Goal: Task Accomplishment & Management: Manage account settings

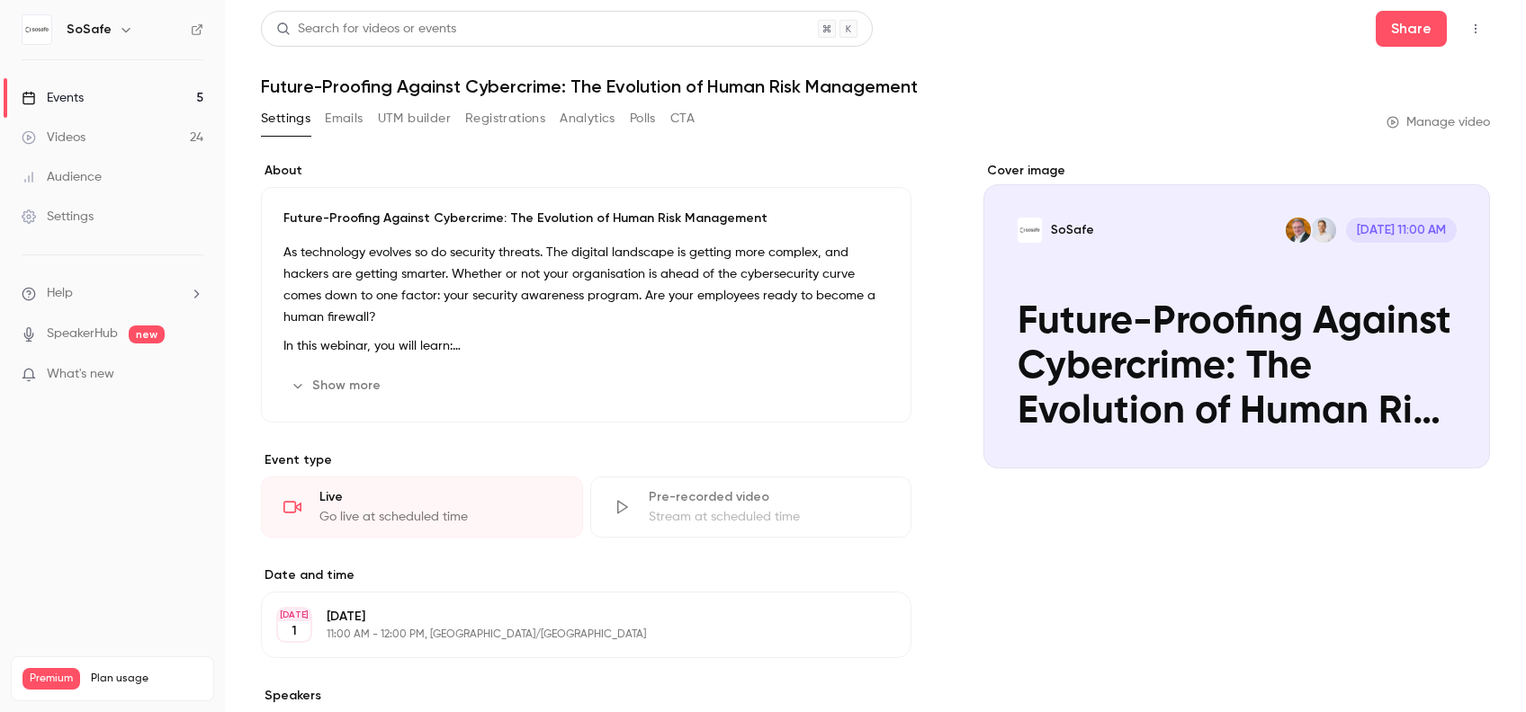
click at [288, 115] on button "Settings" at bounding box center [285, 118] width 49 height 29
click at [345, 116] on button "Emails" at bounding box center [344, 118] width 38 height 29
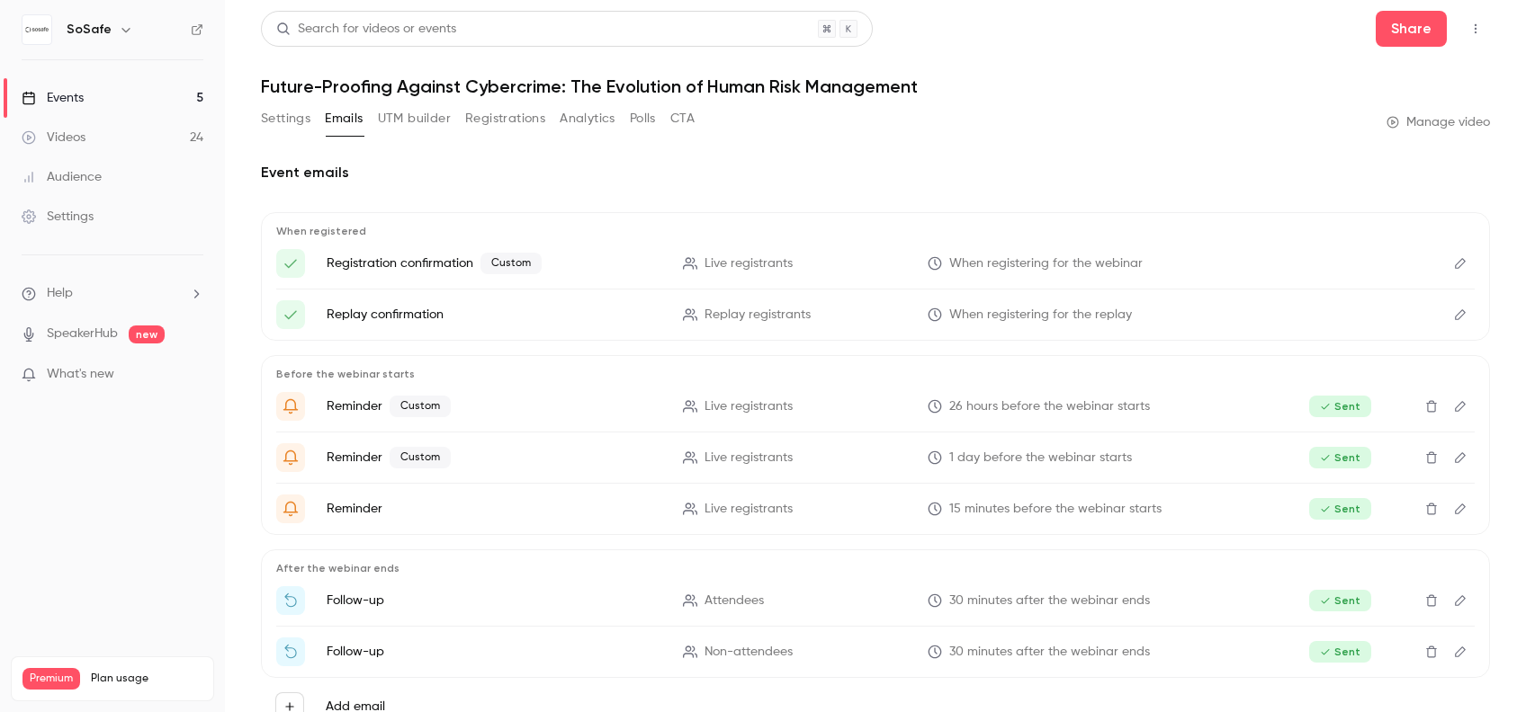
click at [339, 84] on h1 "Future-Proofing Against Cybercrime: The Evolution of Human Risk Management" at bounding box center [875, 87] width 1229 height 22
click at [290, 120] on button "Settings" at bounding box center [285, 118] width 49 height 29
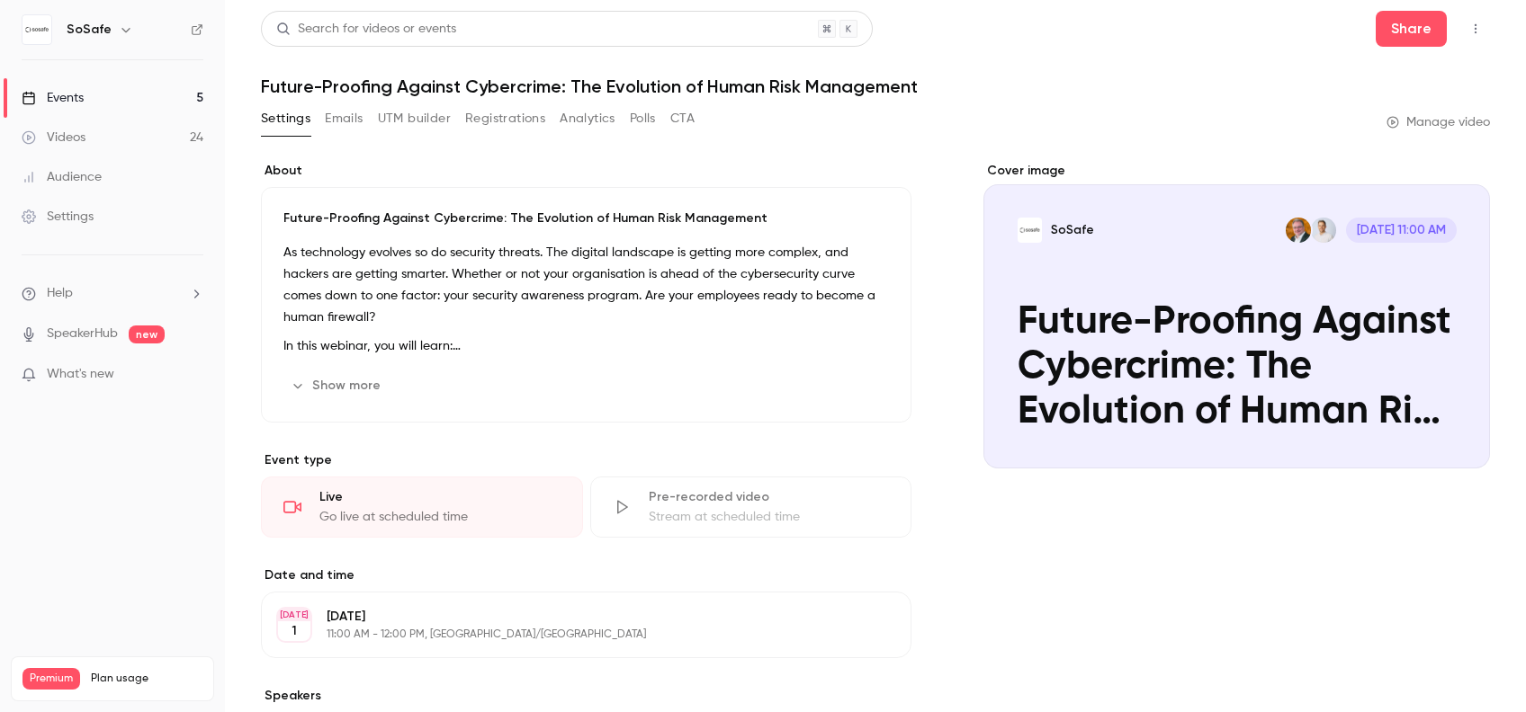
click at [1415, 121] on link "Manage video" at bounding box center [1437, 122] width 103 height 18
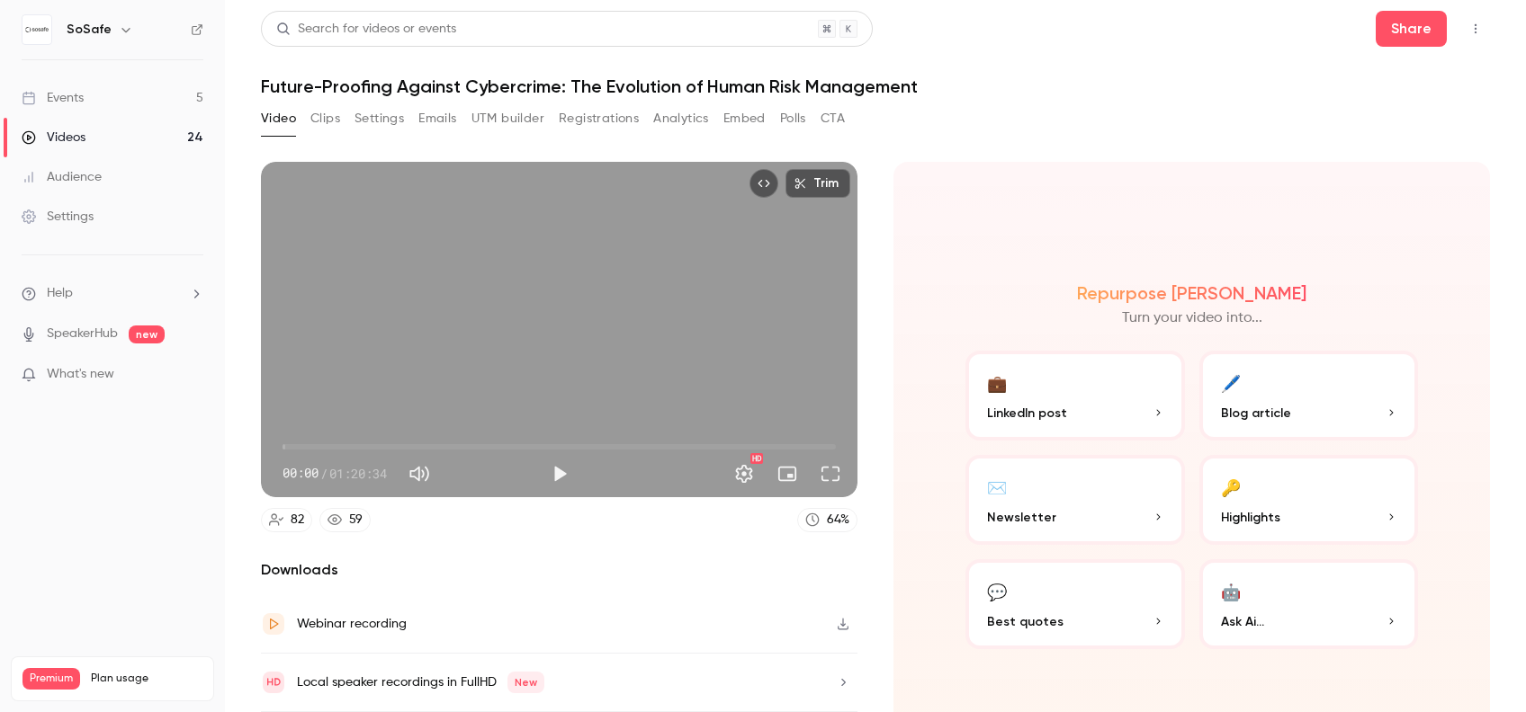
click at [58, 86] on link "Events 5" at bounding box center [112, 98] width 225 height 40
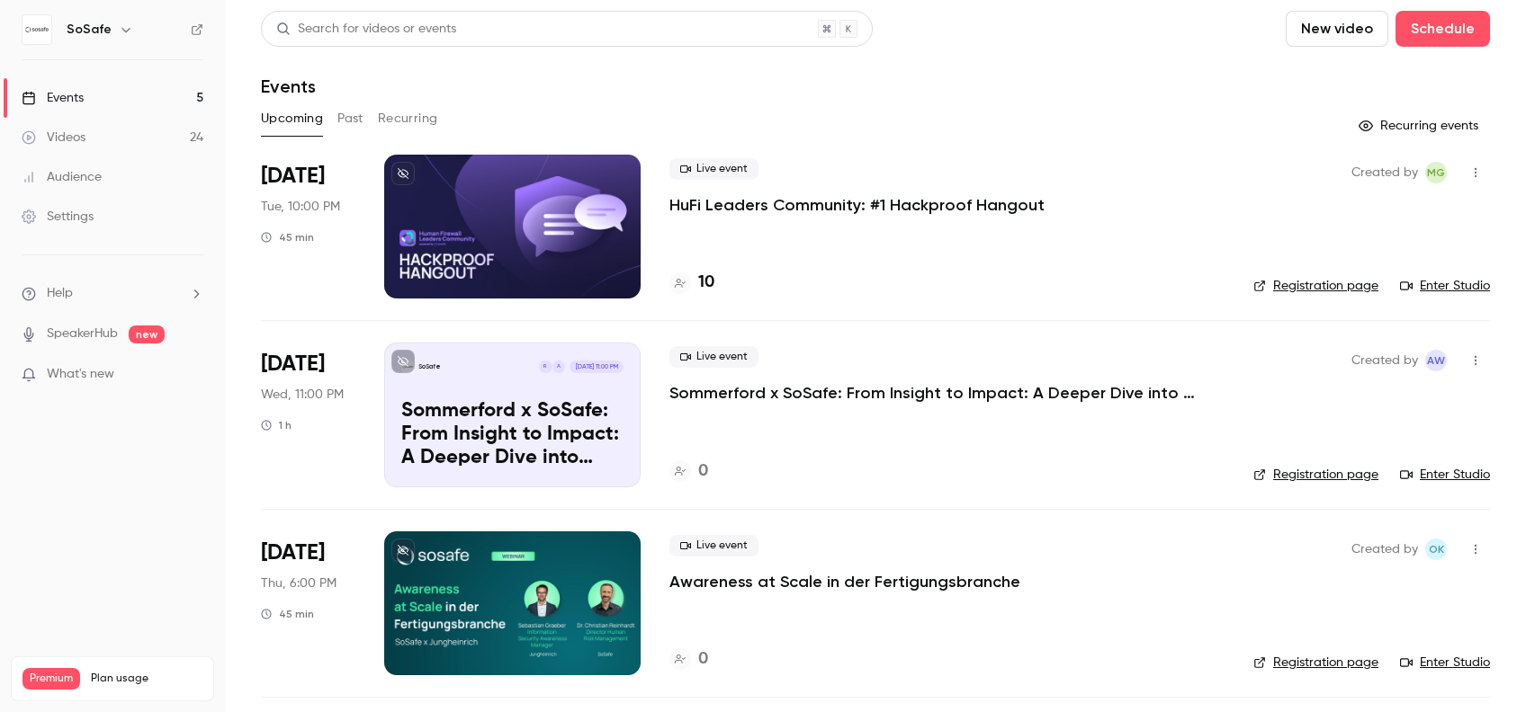
click at [519, 234] on div at bounding box center [512, 227] width 256 height 144
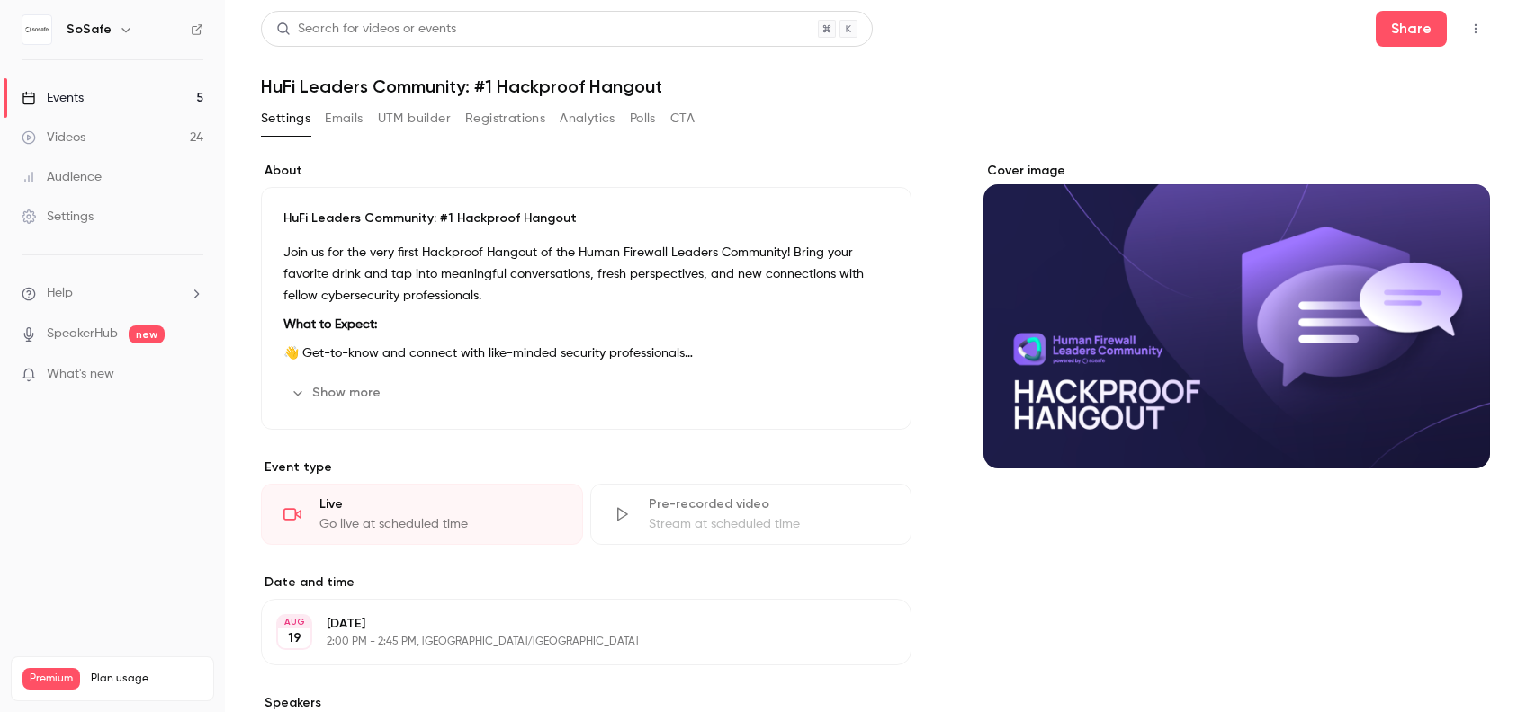
click at [1269, 330] on div "Cover image" at bounding box center [1236, 315] width 506 height 307
click at [0, 0] on input "Cover image" at bounding box center [0, 0] width 0 height 0
click at [347, 117] on button "Emails" at bounding box center [344, 118] width 38 height 29
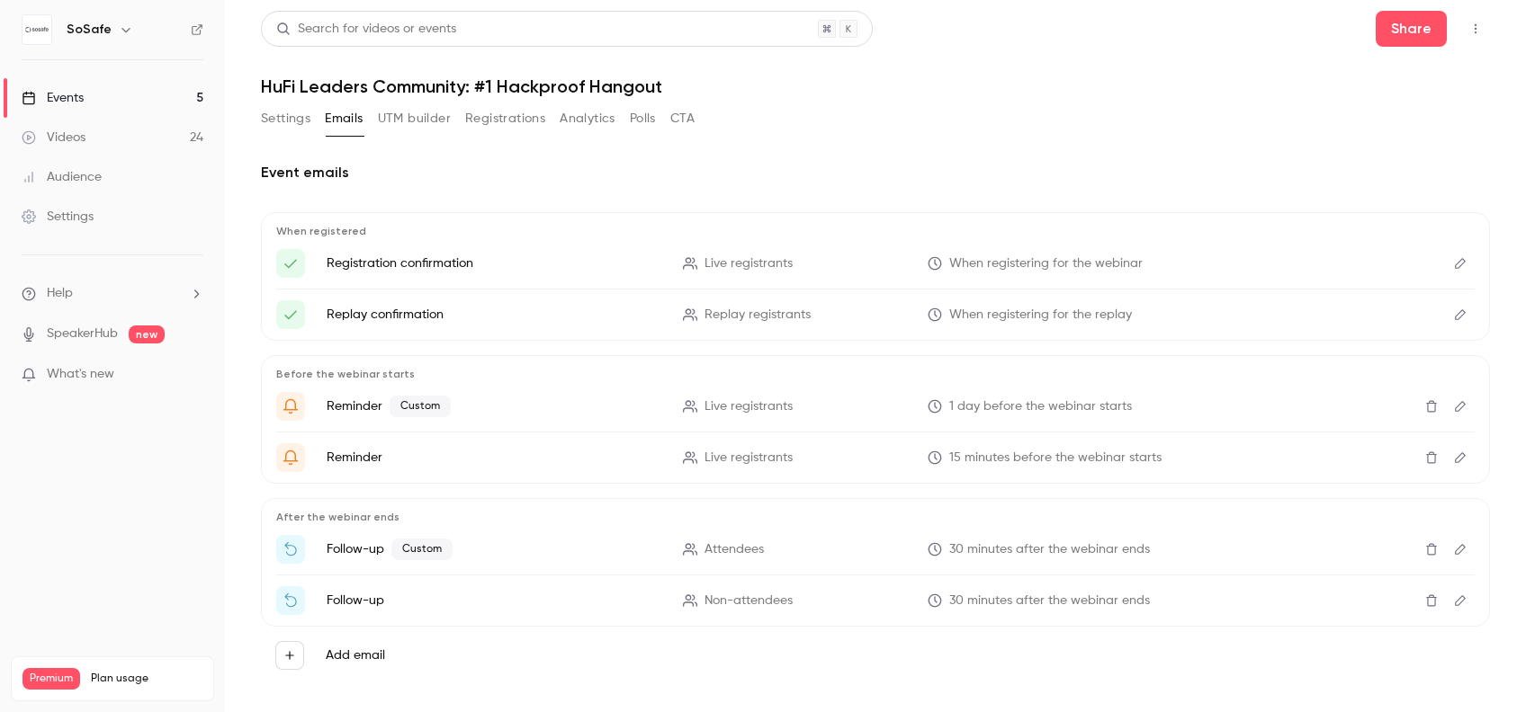
click at [288, 116] on button "Settings" at bounding box center [285, 118] width 49 height 29
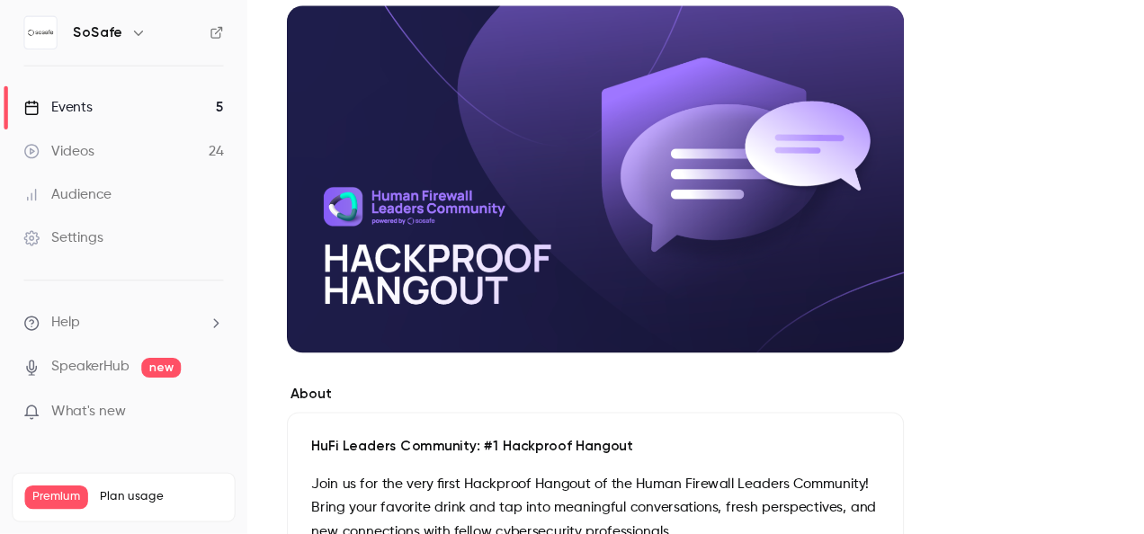
scroll to position [180, 0]
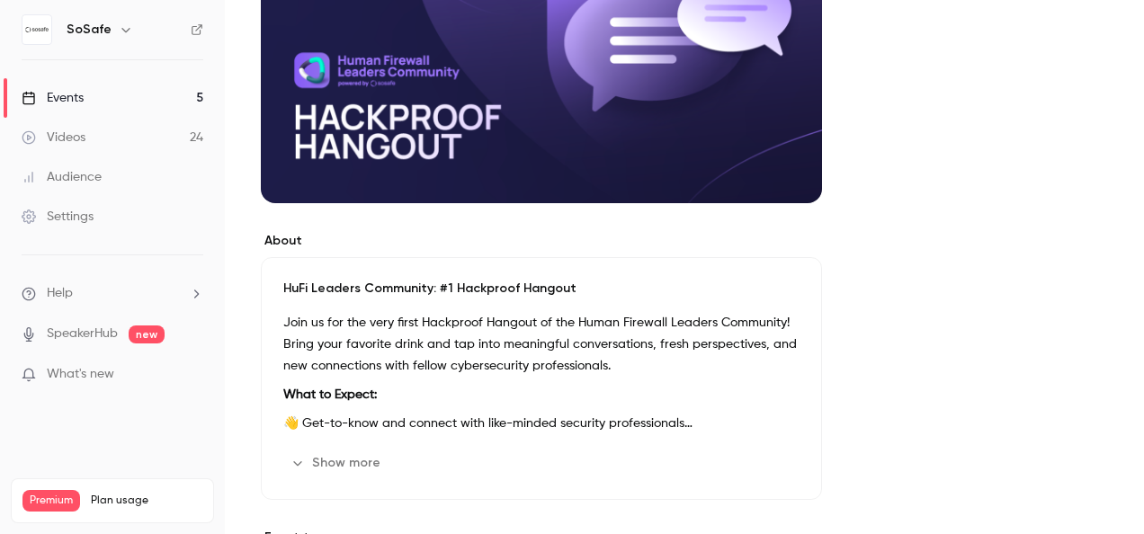
scroll to position [0, 0]
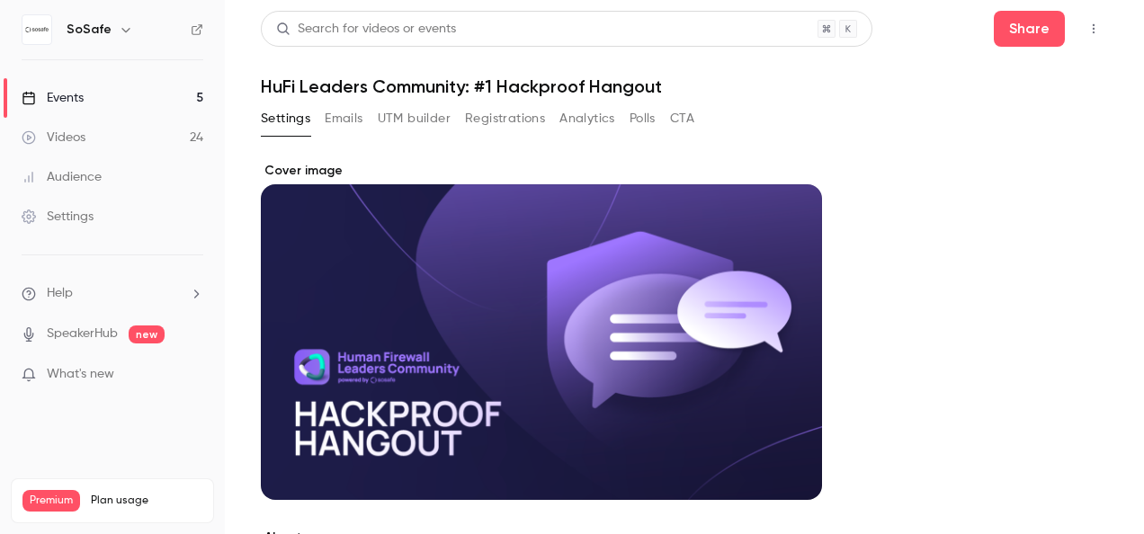
click at [340, 110] on button "Emails" at bounding box center [344, 118] width 38 height 29
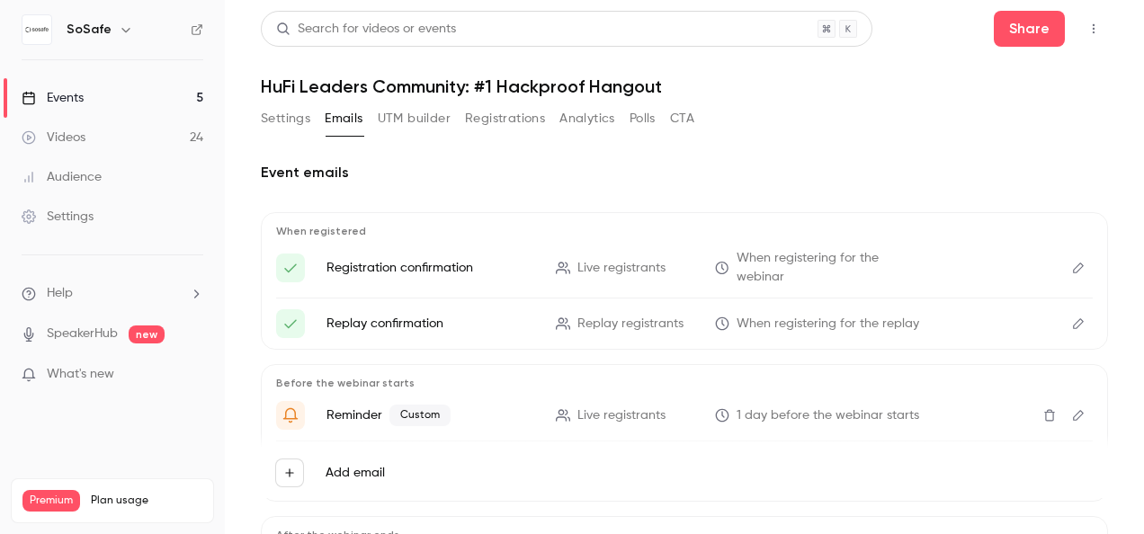
click at [292, 115] on button "Settings" at bounding box center [285, 118] width 49 height 29
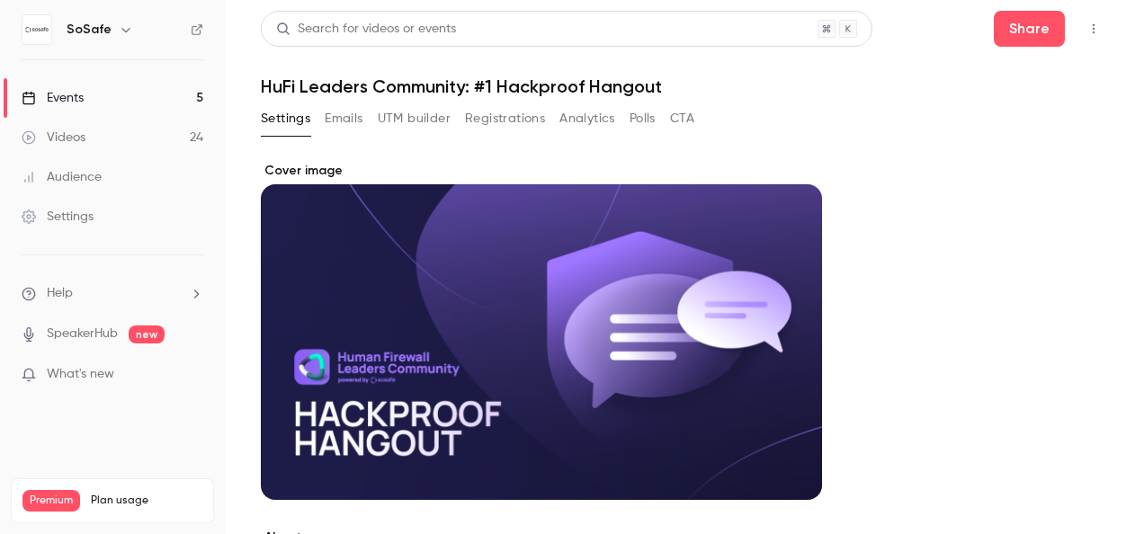
click at [516, 120] on button "Registrations" at bounding box center [505, 118] width 80 height 29
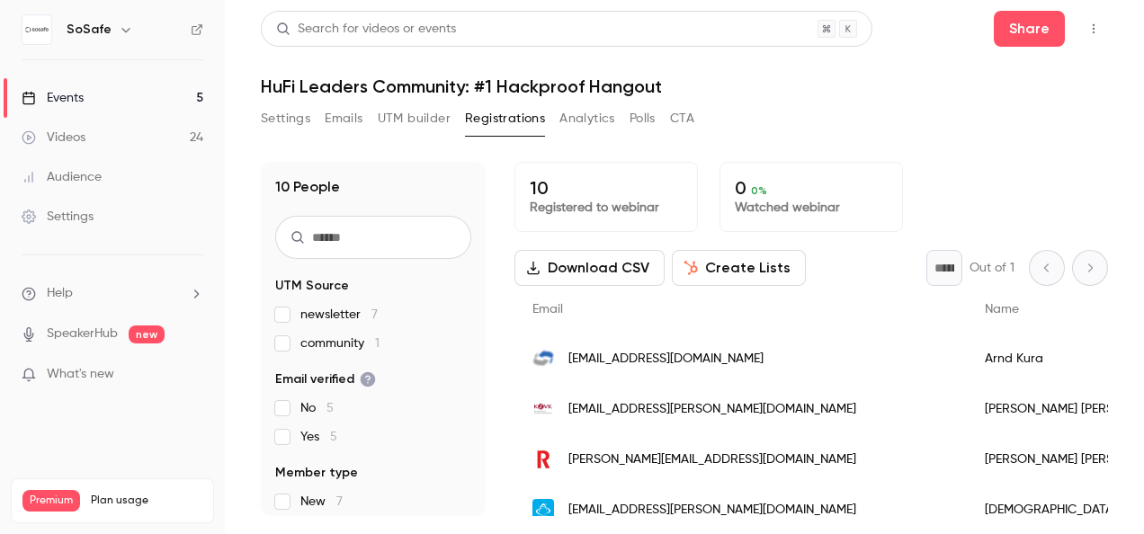
click at [295, 112] on button "Settings" at bounding box center [285, 118] width 49 height 29
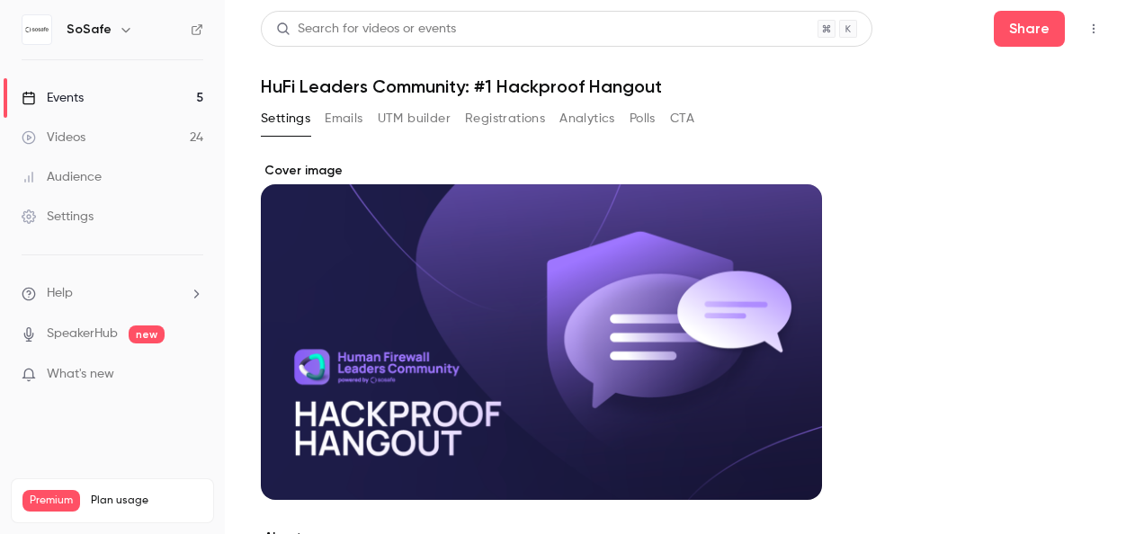
click at [338, 117] on button "Emails" at bounding box center [344, 118] width 38 height 29
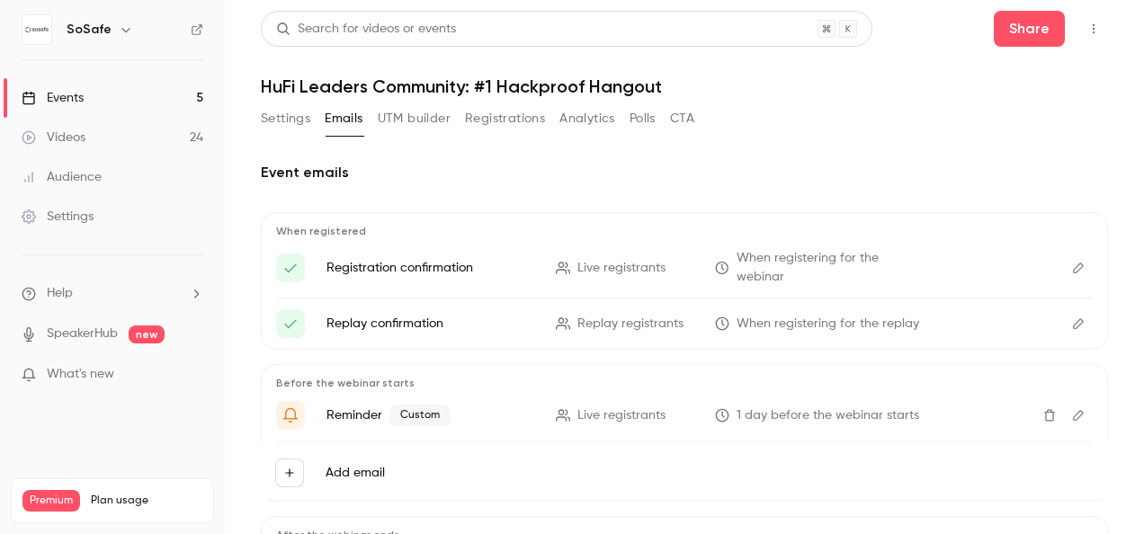
click at [63, 98] on div "Events" at bounding box center [53, 98] width 62 height 18
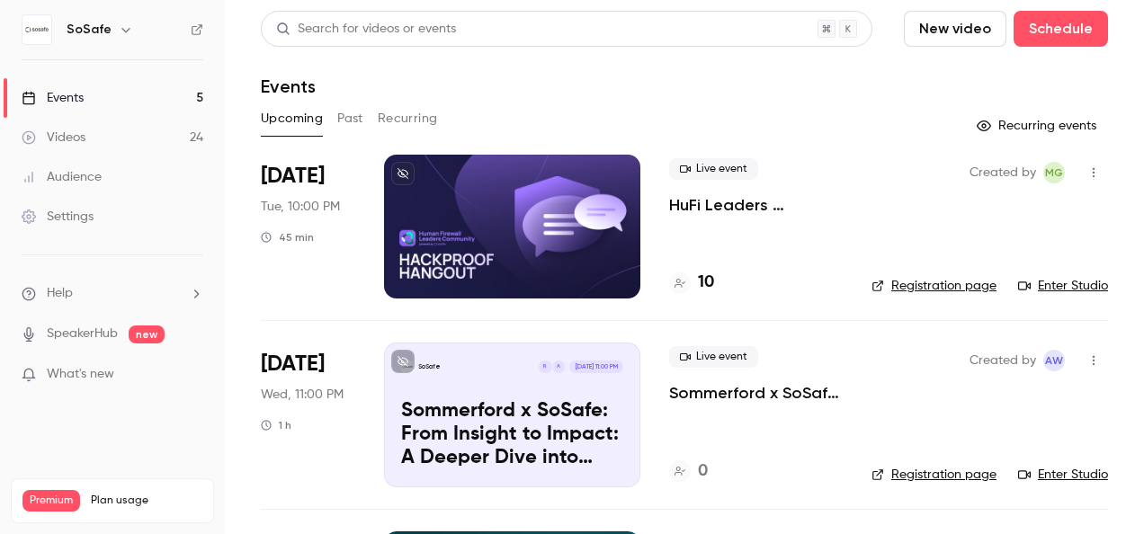
click at [351, 114] on button "Past" at bounding box center [350, 118] width 26 height 29
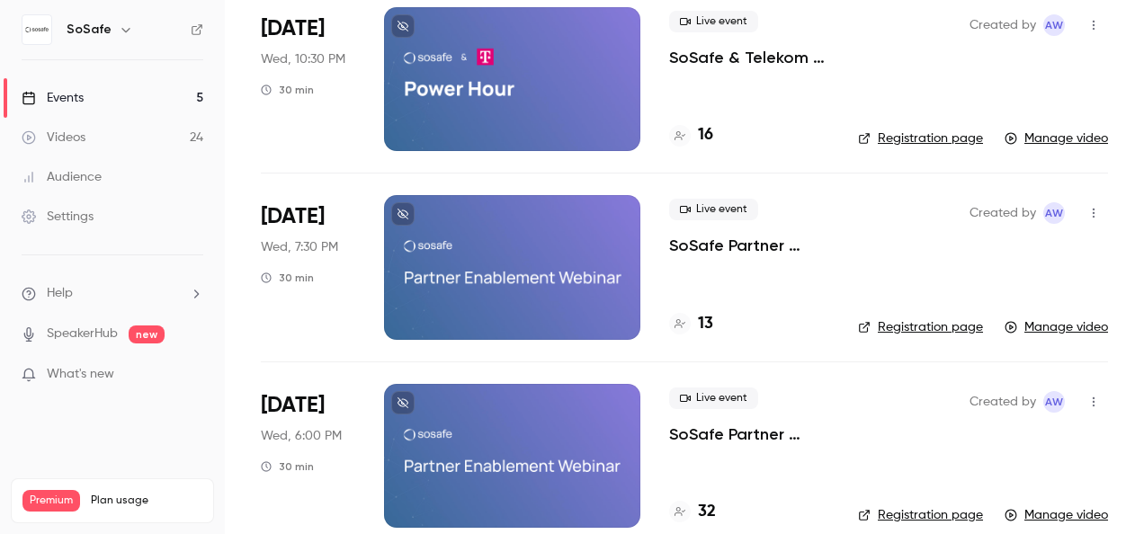
scroll to position [180, 0]
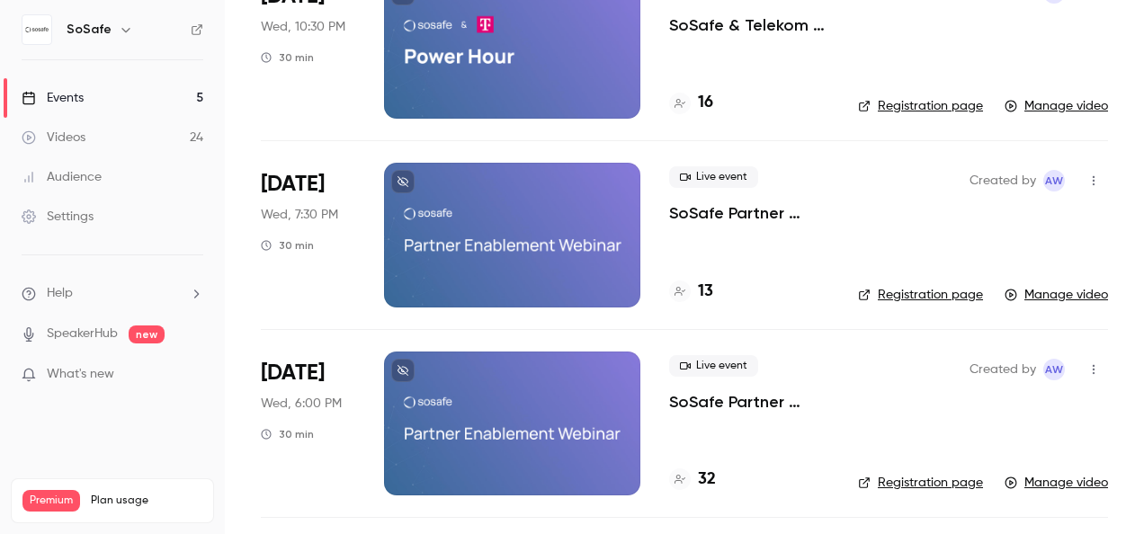
click at [927, 291] on link "Registration page" at bounding box center [920, 295] width 125 height 18
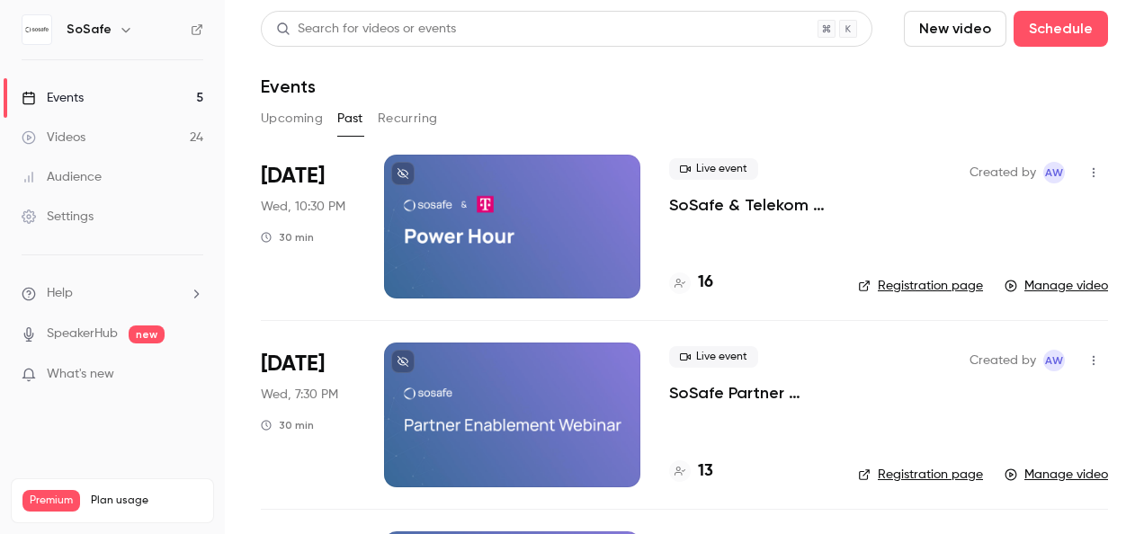
click at [292, 121] on button "Upcoming" at bounding box center [292, 118] width 62 height 29
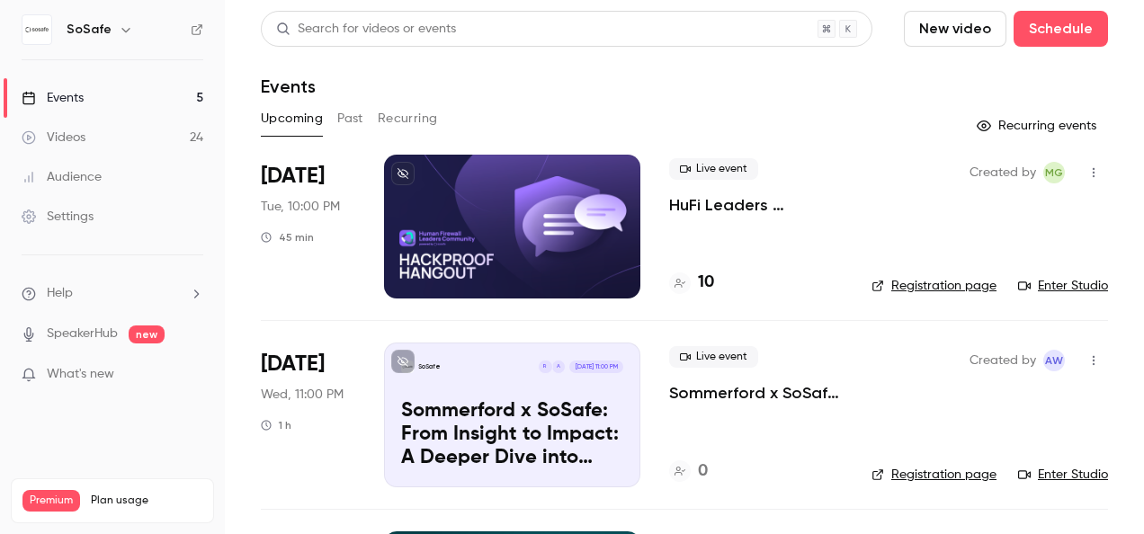
click at [921, 281] on link "Registration page" at bounding box center [934, 286] width 125 height 18
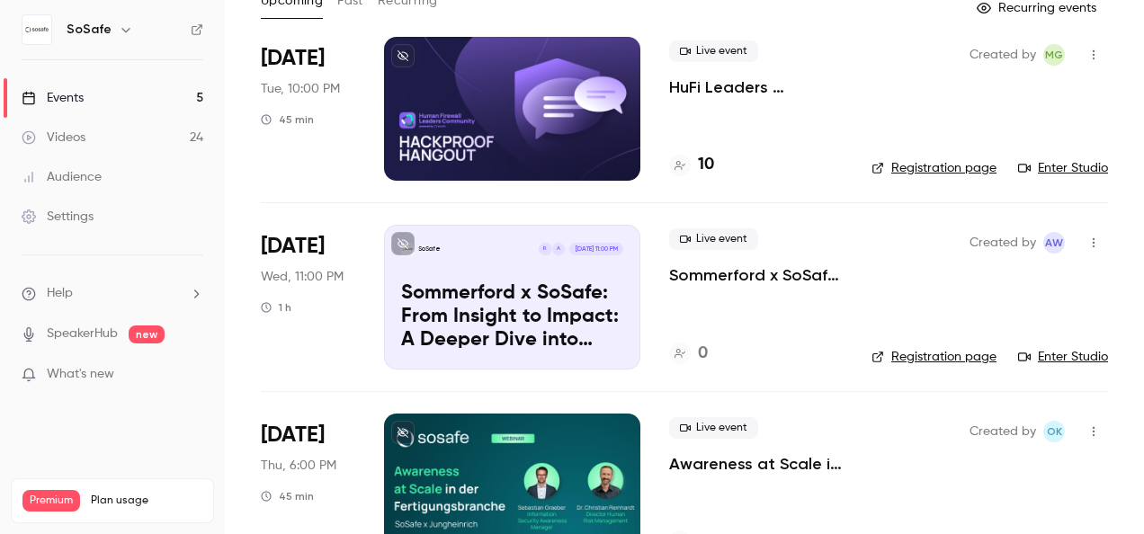
scroll to position [180, 0]
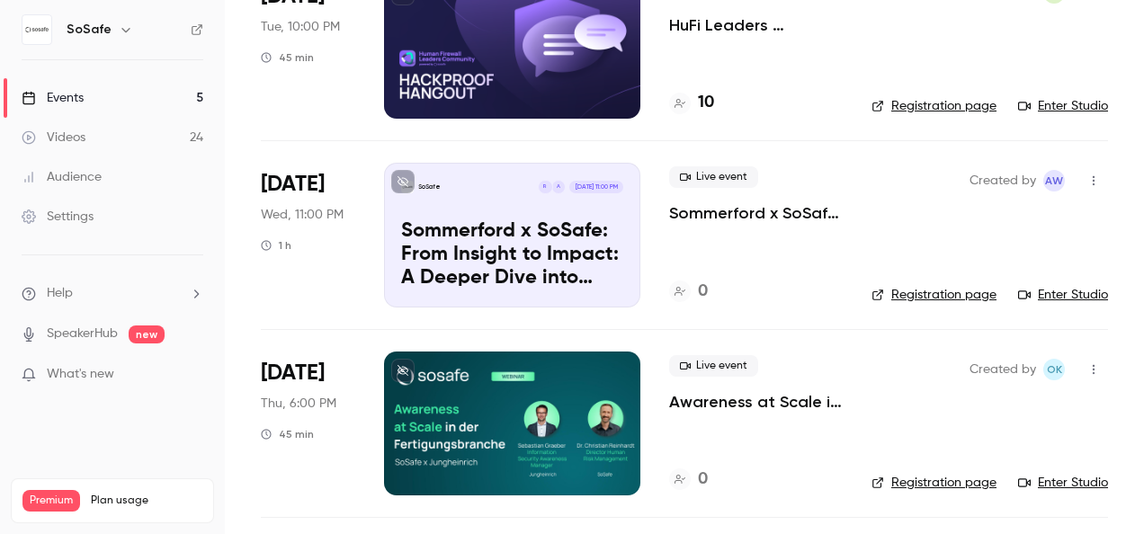
click at [939, 292] on link "Registration page" at bounding box center [934, 295] width 125 height 18
